Goal: Information Seeking & Learning: Learn about a topic

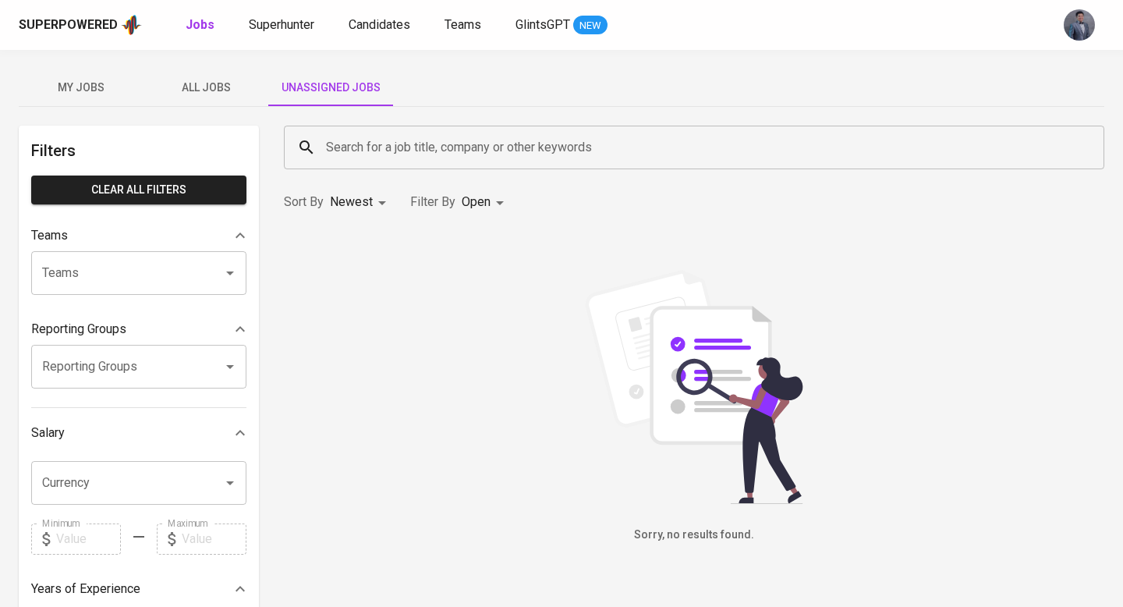
click at [177, 94] on span "All Jobs" at bounding box center [206, 87] width 106 height 19
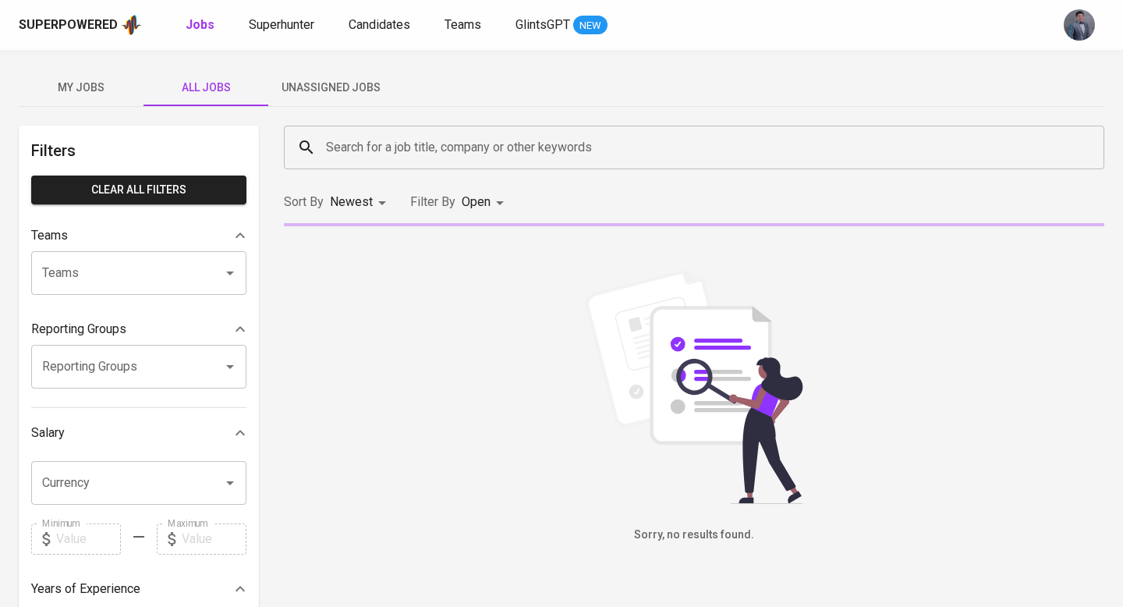
click at [396, 139] on input "Search for a job title, company or other keywords" at bounding box center [698, 148] width 752 height 30
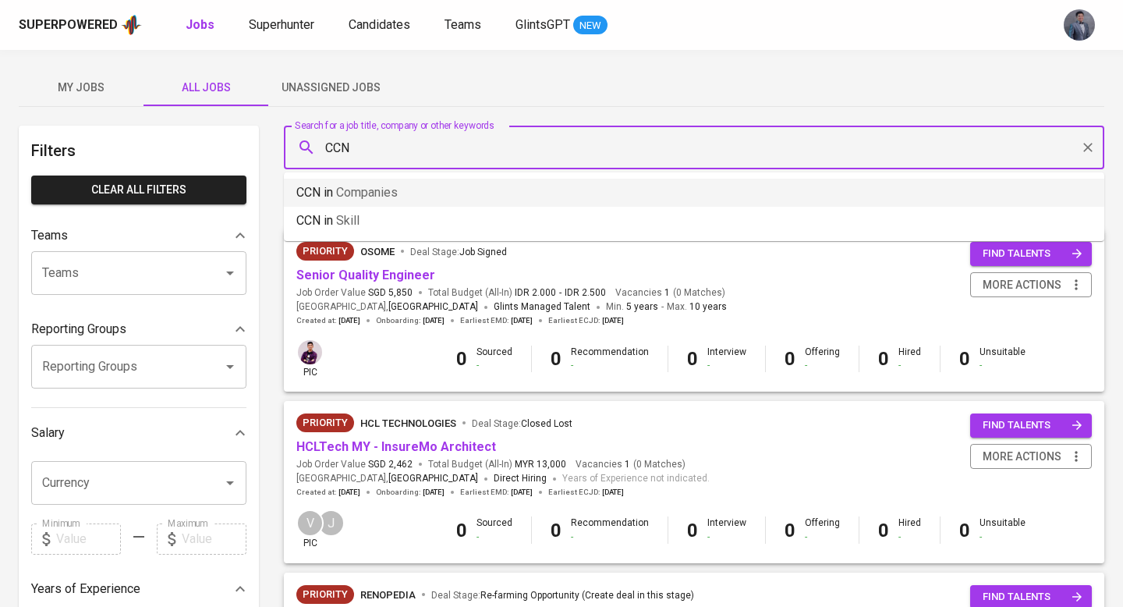
click at [407, 197] on li "CCN in Companies" at bounding box center [694, 193] width 821 height 28
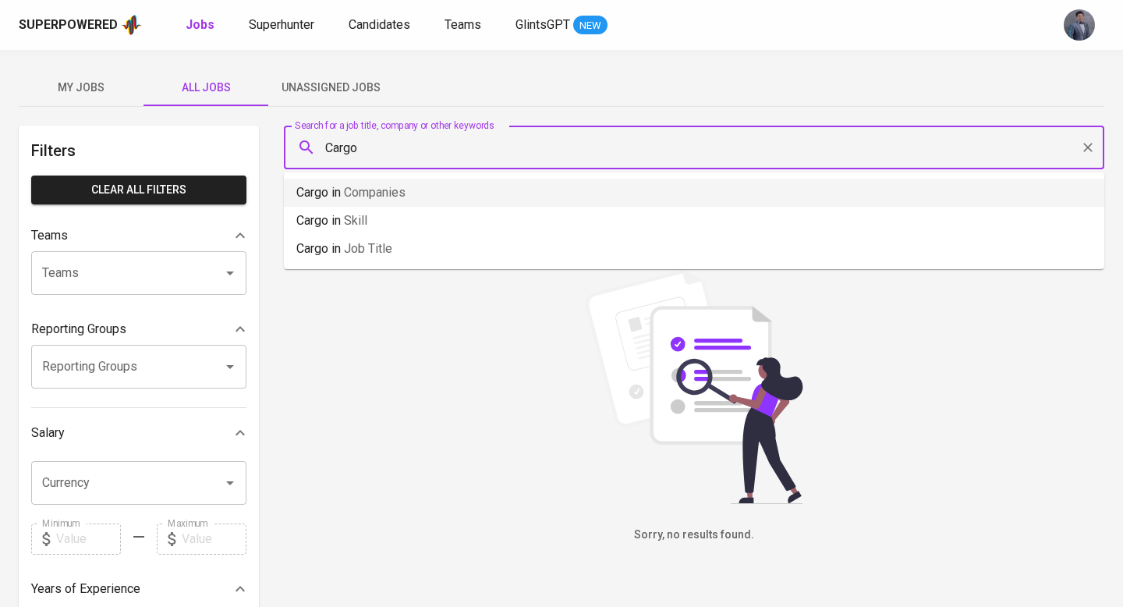
click at [512, 183] on li "Cargo in Companies" at bounding box center [694, 193] width 821 height 28
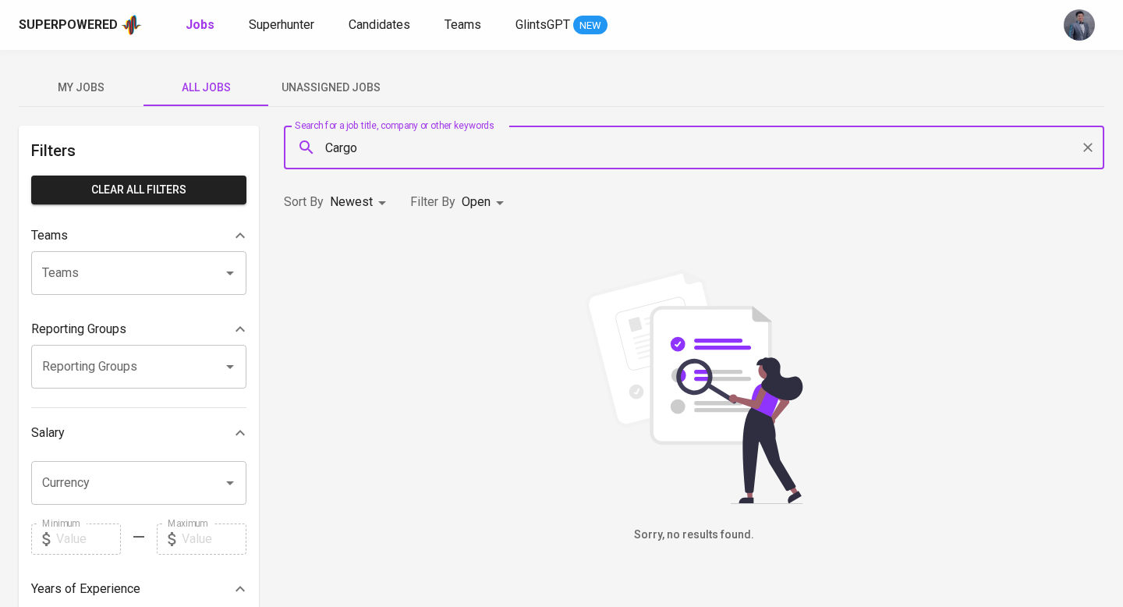
type input "Cargo"
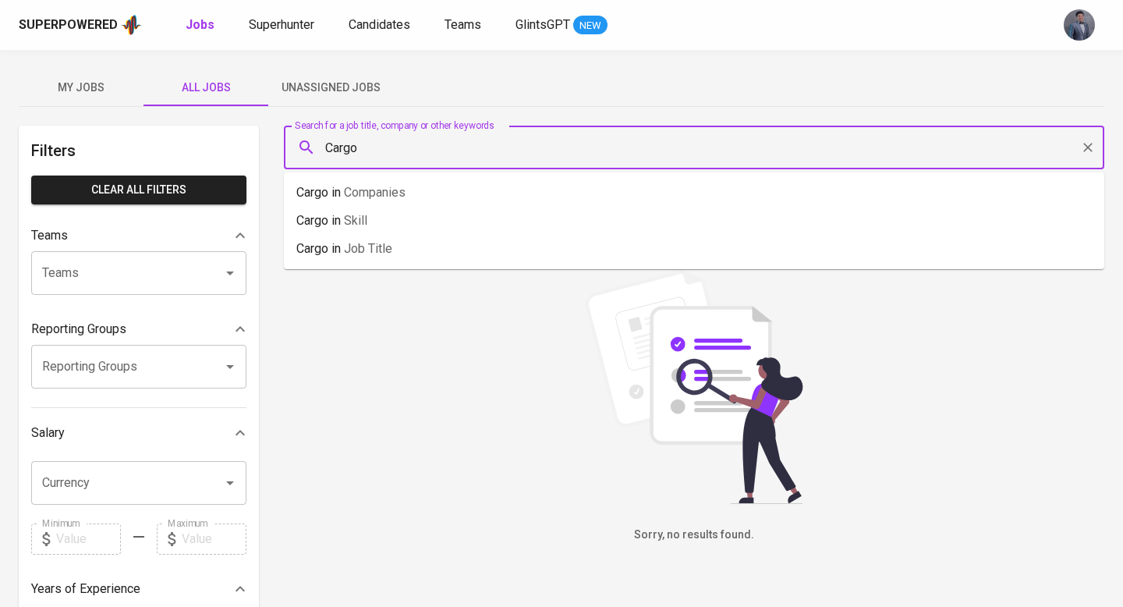
drag, startPoint x: 374, startPoint y: 146, endPoint x: 225, endPoint y: 135, distance: 150.1
click at [225, 135] on div "Filters Clear All filters Teams Teams Teams Reporting Groups Reporting Groups R…" at bounding box center [562, 566] width 1086 height 880
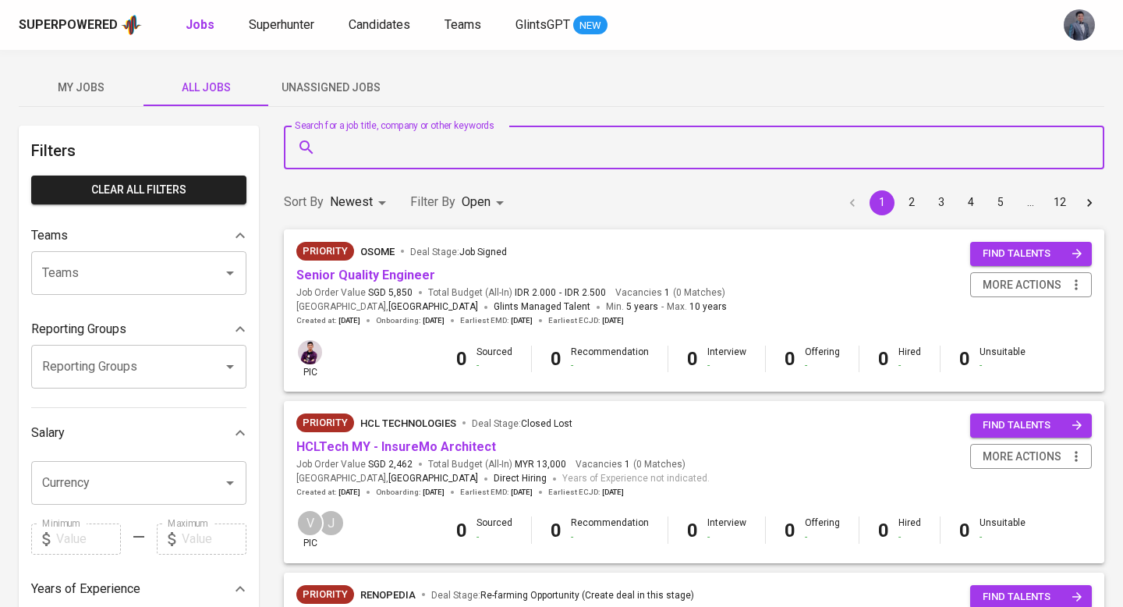
click at [387, 164] on div "Search for a job title, company or other keywords" at bounding box center [694, 148] width 821 height 44
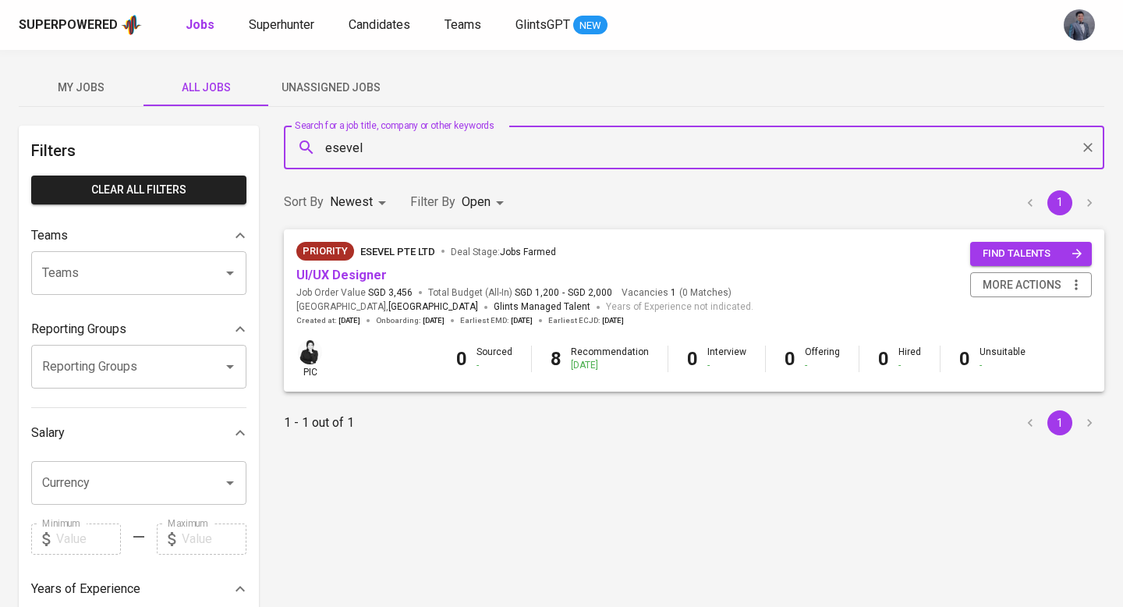
type input "esevel"
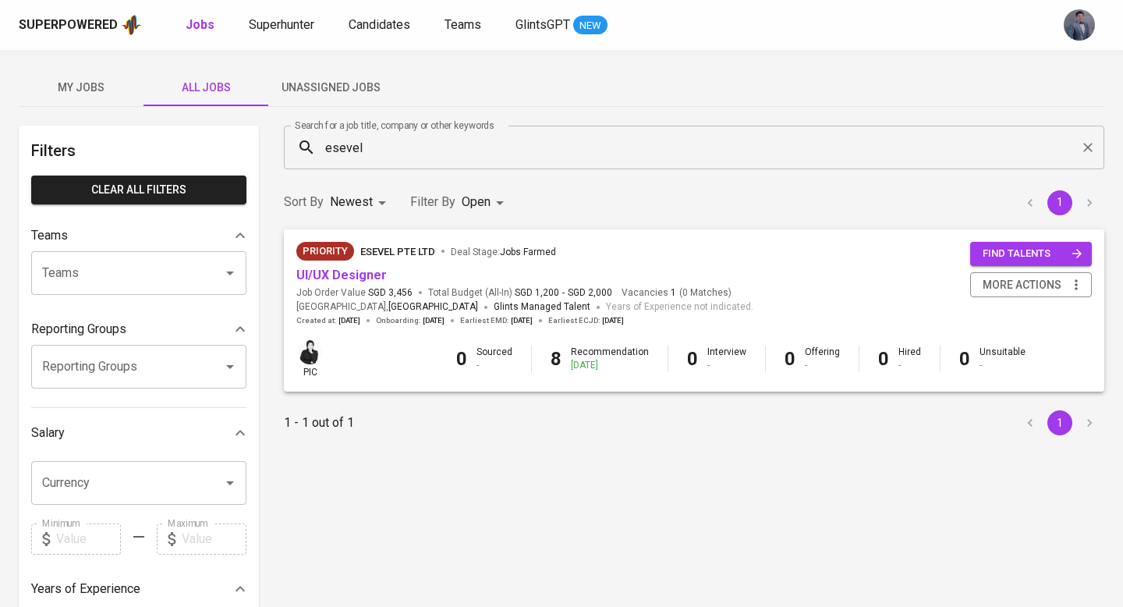
click at [516, 275] on div "UI/UX Designer" at bounding box center [524, 276] width 457 height 18
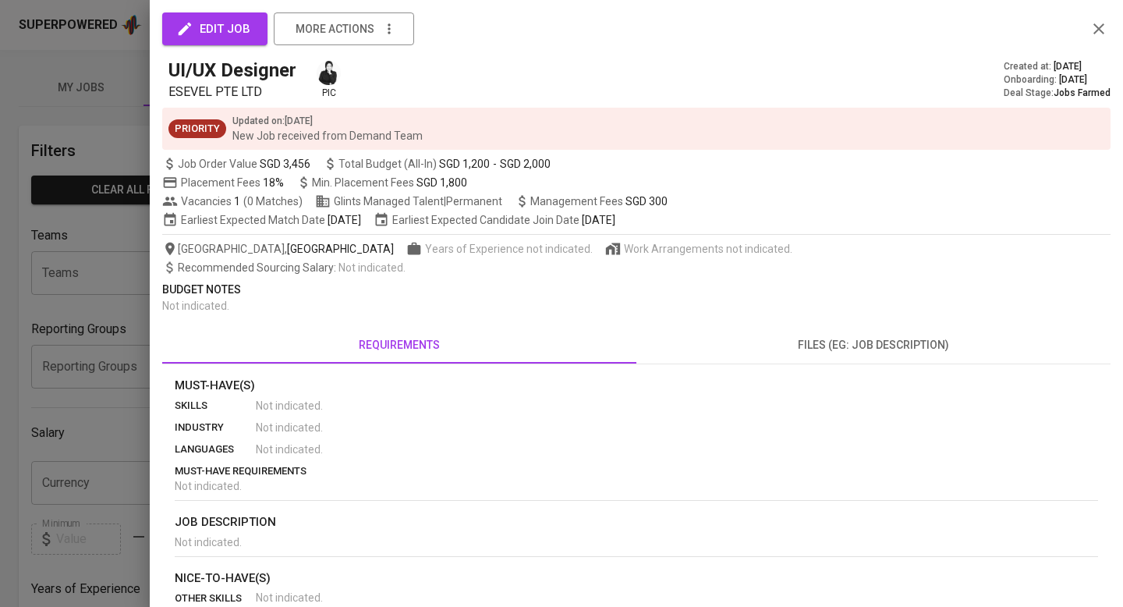
drag, startPoint x: 996, startPoint y: 365, endPoint x: 987, endPoint y: 360, distance: 9.8
click at [994, 363] on div "edit job more actions UI/UX Designer ESEVEL PTE LTD pic Created at : [DATE] Onb…" at bounding box center [636, 416] width 948 height 794
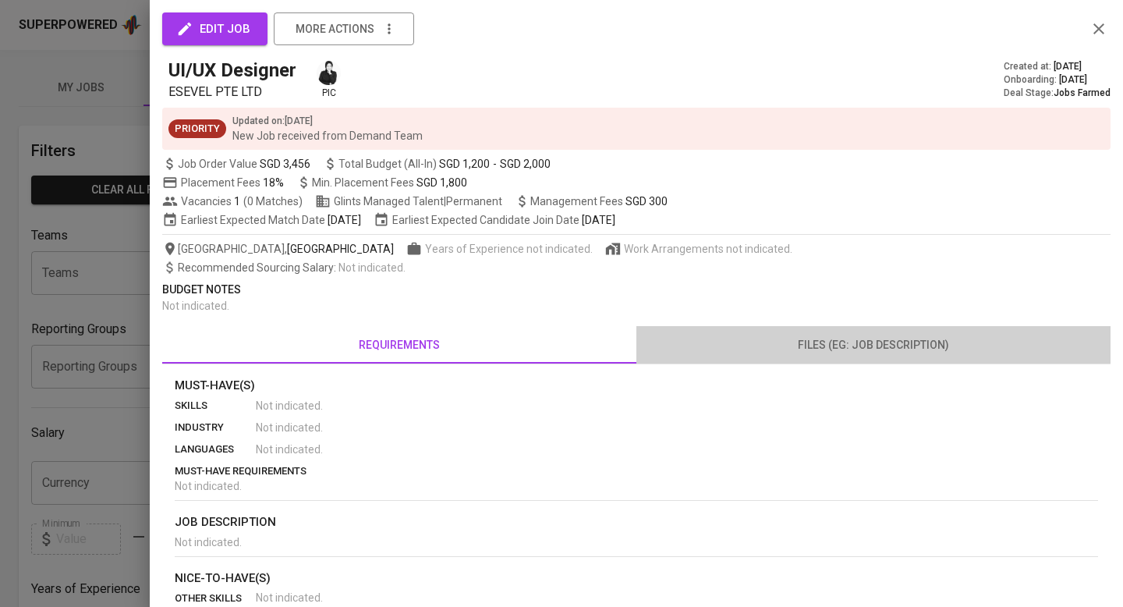
click at [970, 348] on span "files (eg: job description)" at bounding box center [873, 344] width 455 height 19
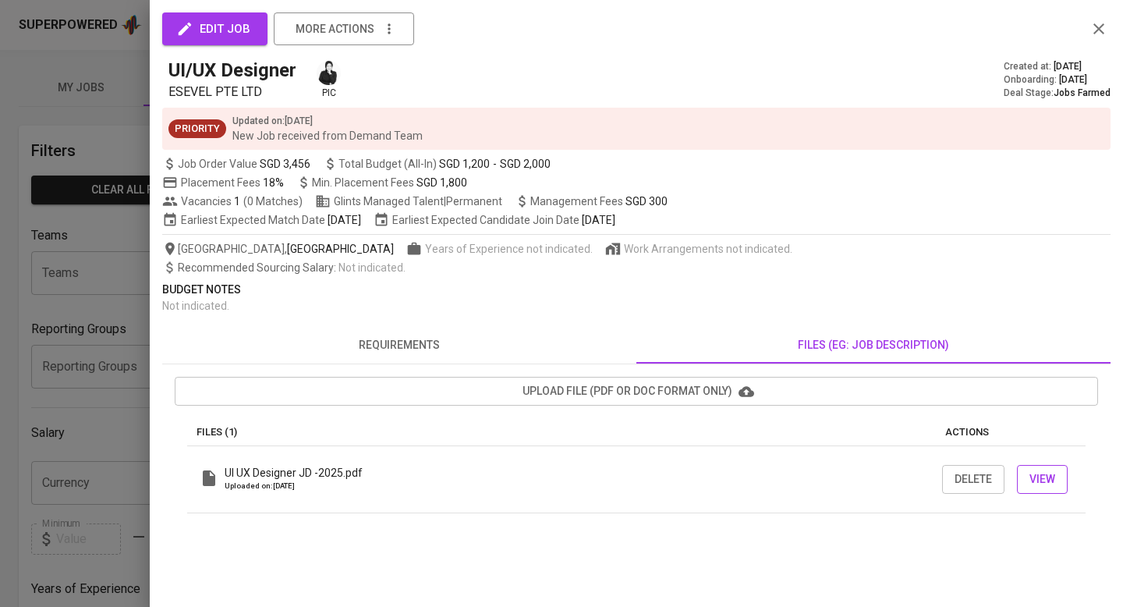
click at [1027, 476] on button "View" at bounding box center [1042, 479] width 51 height 29
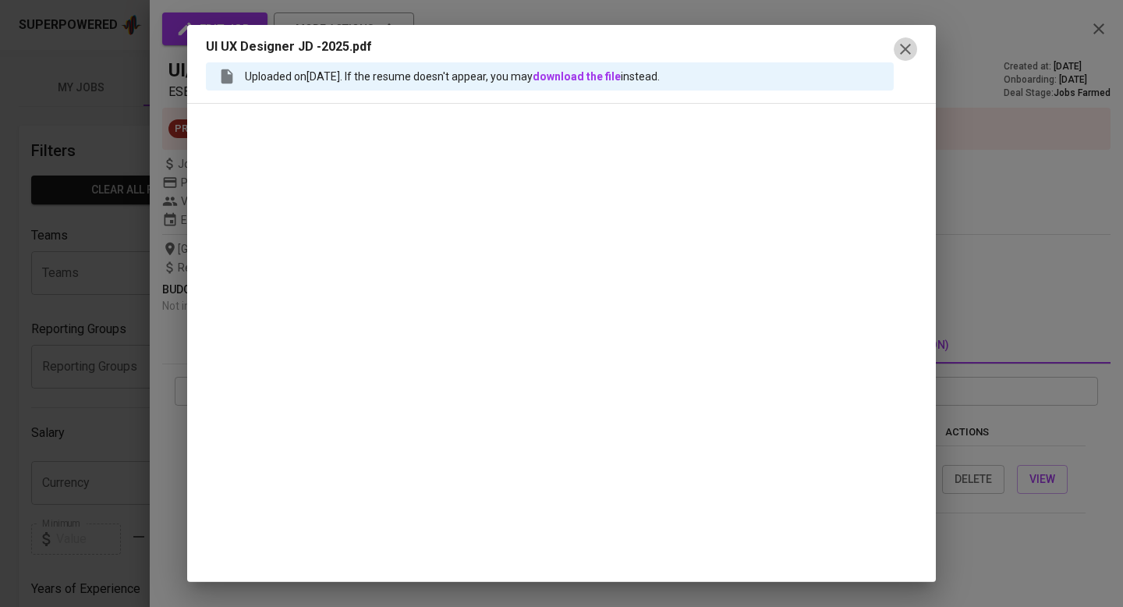
click at [905, 48] on icon "button" at bounding box center [905, 49] width 11 height 11
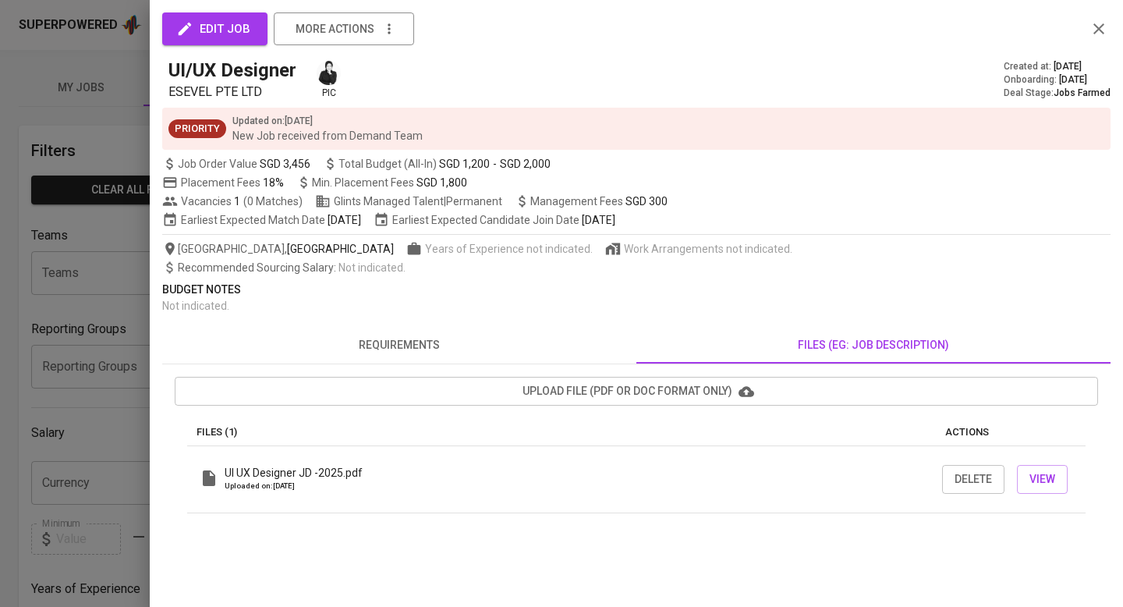
click at [413, 346] on span "requirements" at bounding box center [399, 344] width 455 height 19
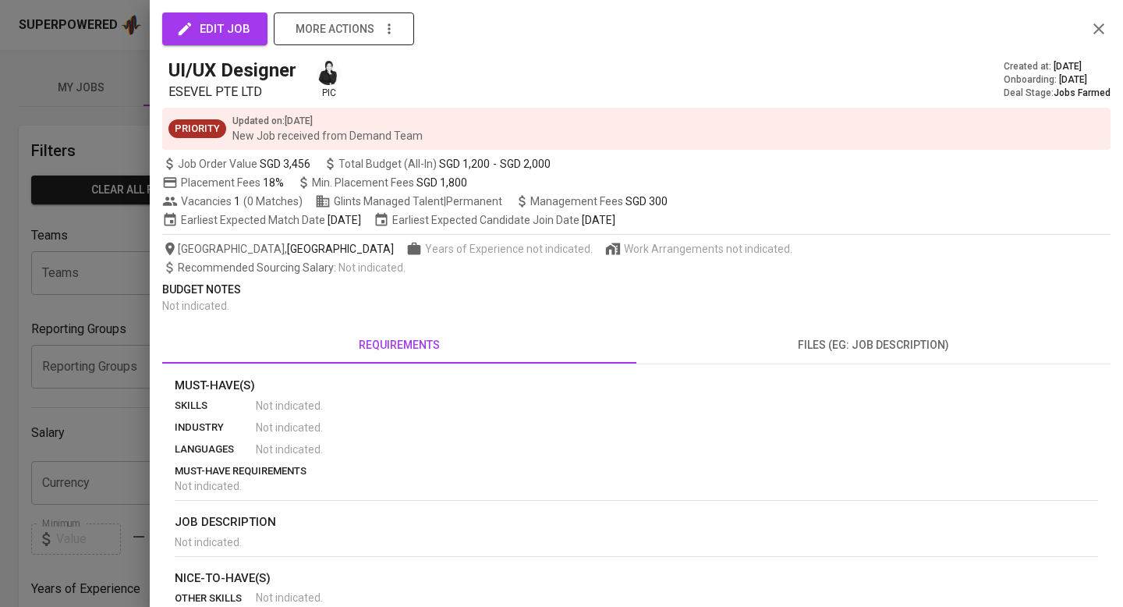
click at [381, 34] on icon "button" at bounding box center [389, 29] width 16 height 16
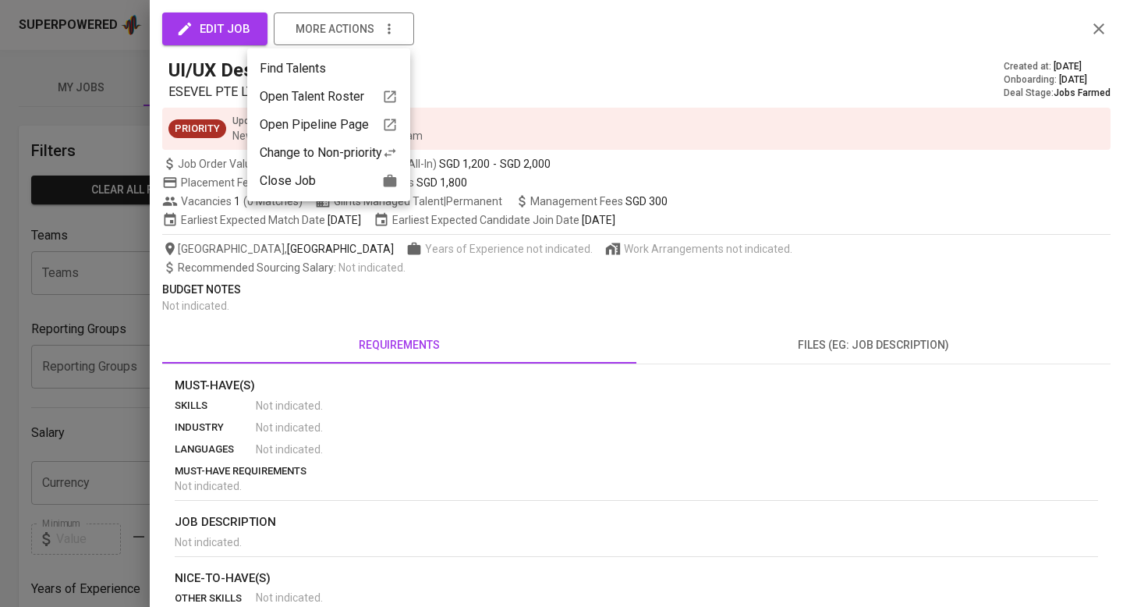
click at [346, 128] on div "Open Pipeline Page" at bounding box center [329, 124] width 138 height 19
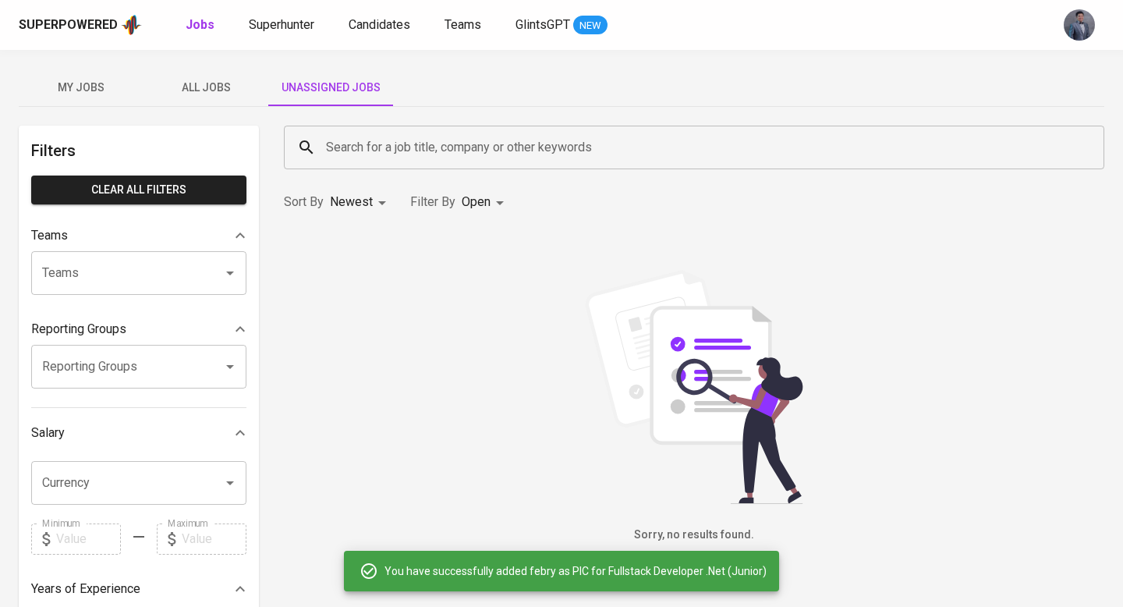
click at [151, 285] on input "Teams" at bounding box center [117, 273] width 158 height 30
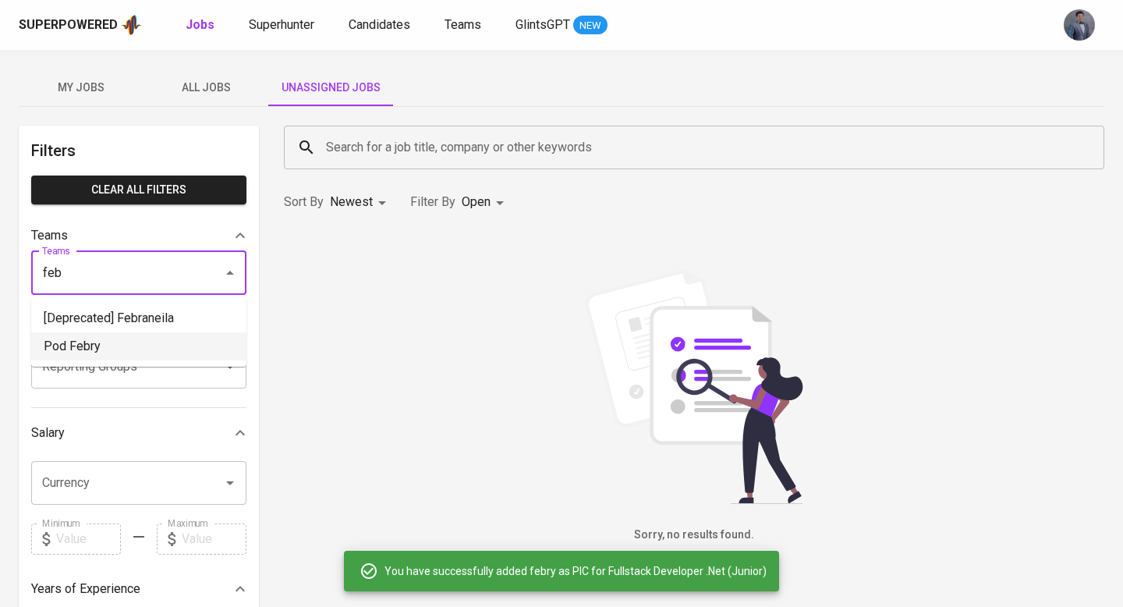
click at [108, 348] on li "Pod Febry" at bounding box center [138, 346] width 215 height 28
type input "feb"
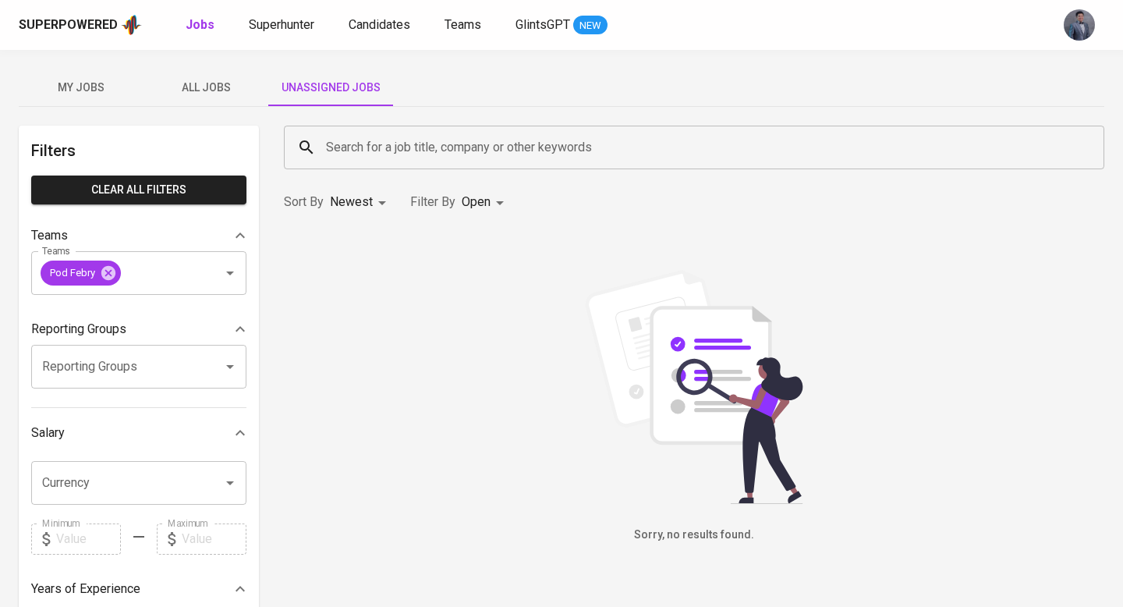
click at [183, 87] on span "All Jobs" at bounding box center [206, 87] width 106 height 19
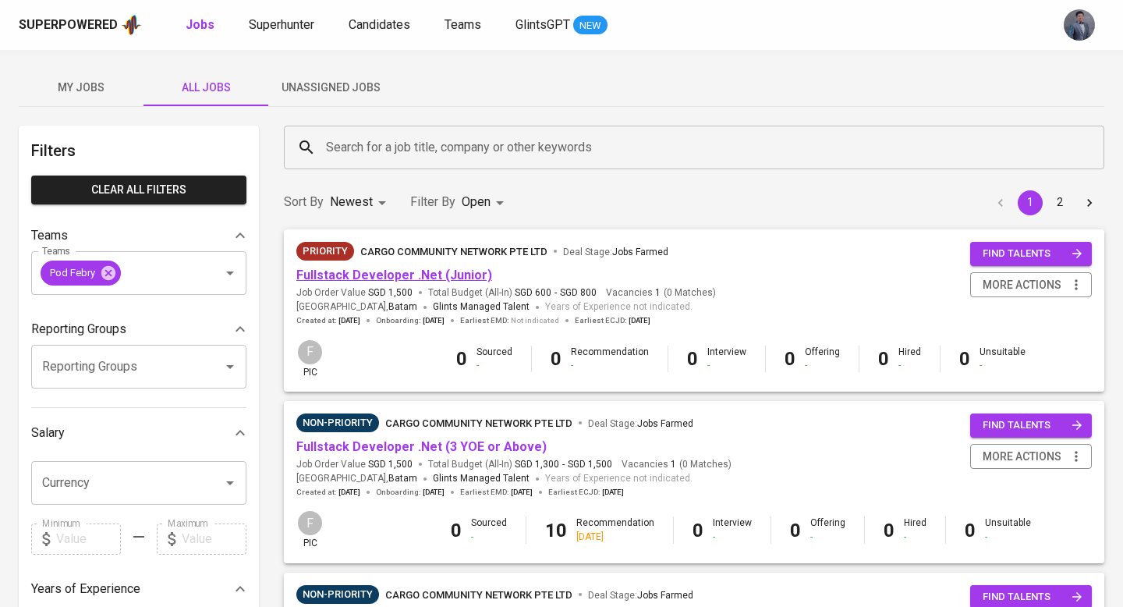
click at [438, 275] on link "Fullstack Developer .Net (Junior)" at bounding box center [394, 275] width 196 height 15
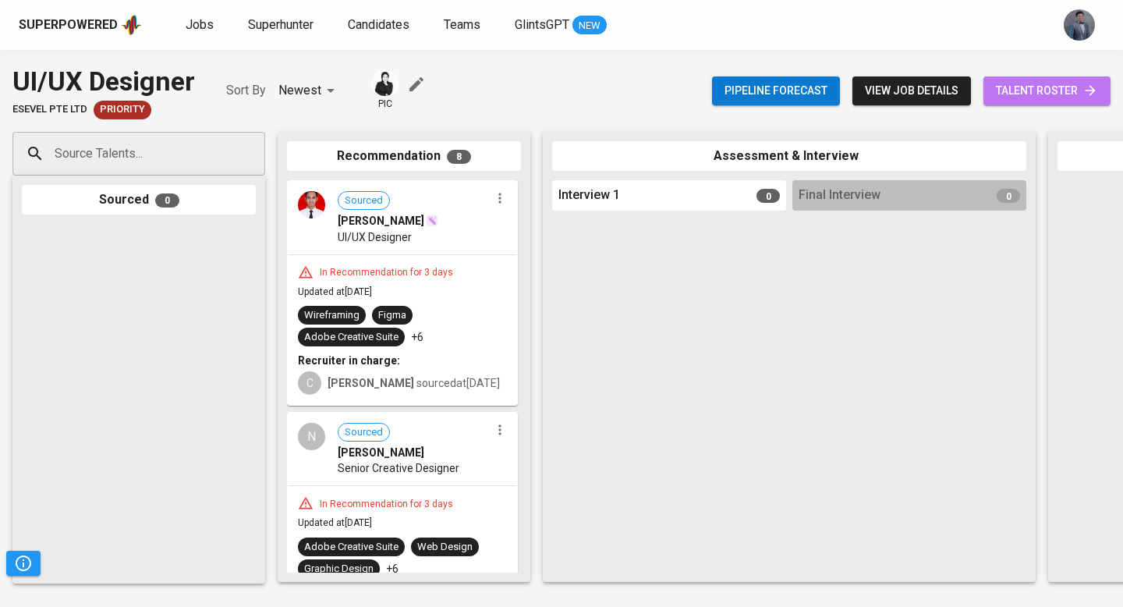
click at [1001, 88] on span "talent roster" at bounding box center [1047, 90] width 102 height 19
